Goal: Task Accomplishment & Management: Manage account settings

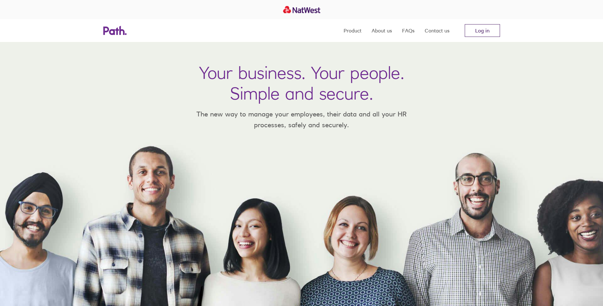
click at [478, 29] on link "Log in" at bounding box center [482, 30] width 35 height 13
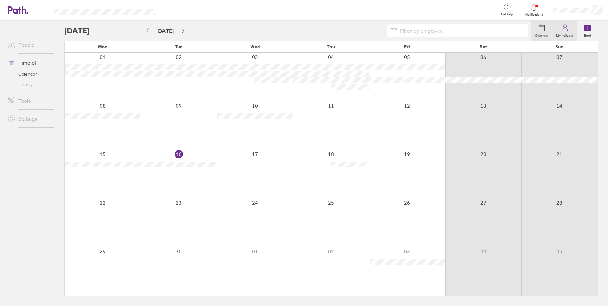
click at [565, 27] on icon at bounding box center [565, 28] width 8 height 8
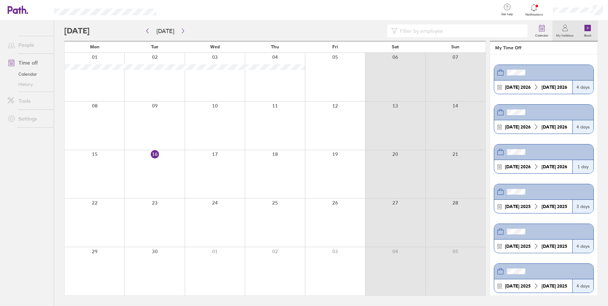
click at [588, 34] on label "Book" at bounding box center [588, 35] width 15 height 6
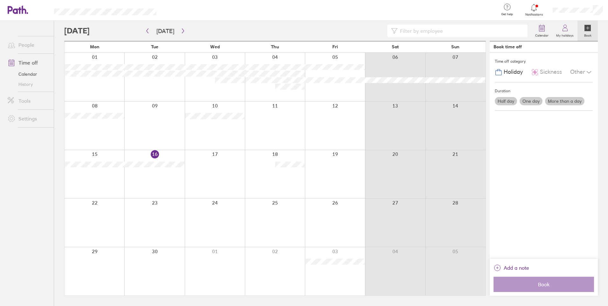
click at [515, 71] on span "Holiday" at bounding box center [513, 72] width 19 height 7
click at [542, 31] on icon at bounding box center [542, 28] width 8 height 8
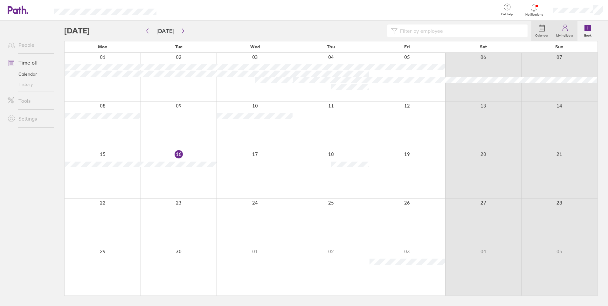
click at [563, 34] on label "My holidays" at bounding box center [565, 35] width 25 height 6
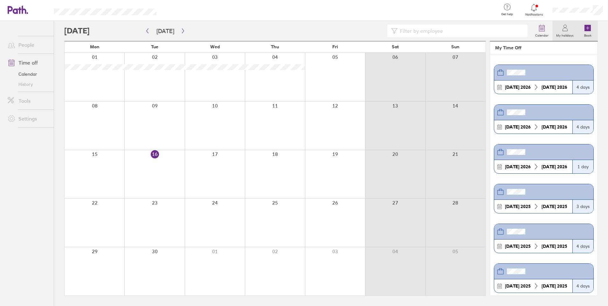
click at [585, 34] on label "Book" at bounding box center [588, 35] width 15 height 6
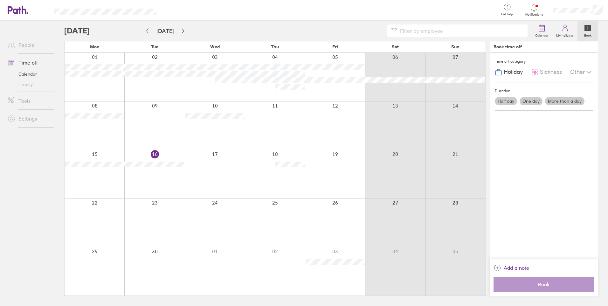
click at [510, 74] on span "Holiday" at bounding box center [513, 72] width 19 height 7
click at [182, 29] on icon "button" at bounding box center [183, 30] width 5 height 5
click at [182, 30] on icon "button" at bounding box center [183, 31] width 2 height 5
click at [149, 33] on icon "button" at bounding box center [147, 30] width 5 height 5
click at [182, 30] on icon "button" at bounding box center [183, 31] width 2 height 5
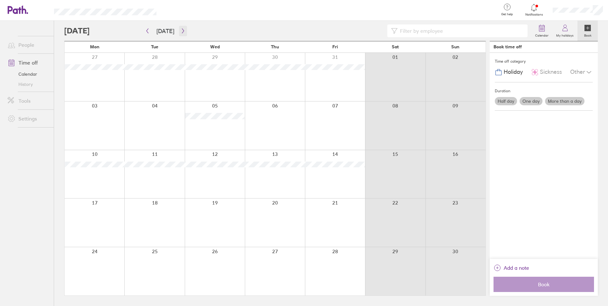
click at [181, 30] on icon "button" at bounding box center [183, 30] width 5 height 5
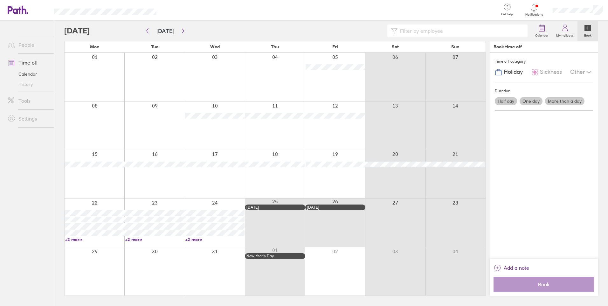
click at [74, 240] on link "+2 more" at bounding box center [94, 240] width 59 height 6
click at [38, 223] on ul "People Time off Calendar History Tools Settings" at bounding box center [27, 153] width 54 height 264
click at [181, 31] on icon "button" at bounding box center [183, 30] width 5 height 5
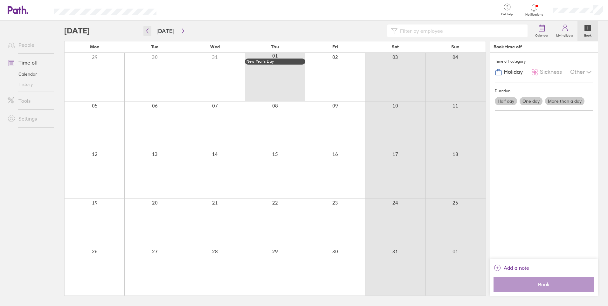
click at [149, 31] on icon "button" at bounding box center [147, 30] width 5 height 5
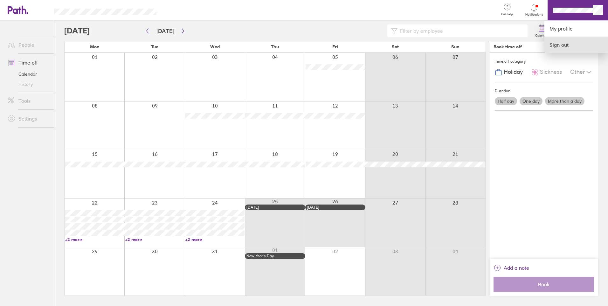
click at [561, 45] on link "Sign out" at bounding box center [577, 45] width 64 height 16
